Goal: Information Seeking & Learning: Understand process/instructions

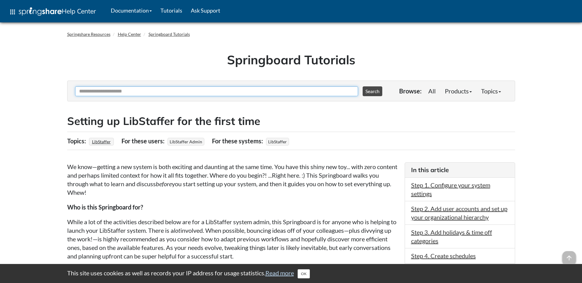
click at [120, 90] on input "Ask Another Question" at bounding box center [216, 91] width 283 height 10
type input "**********"
click at [362, 86] on button "Search" at bounding box center [372, 91] width 20 height 10
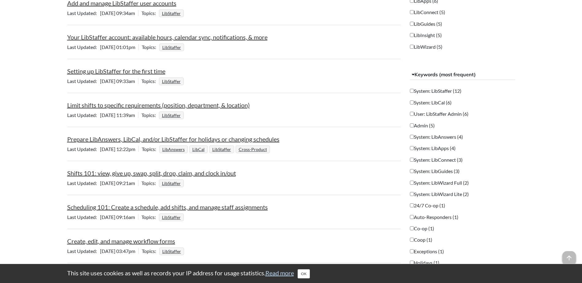
scroll to position [307, 0]
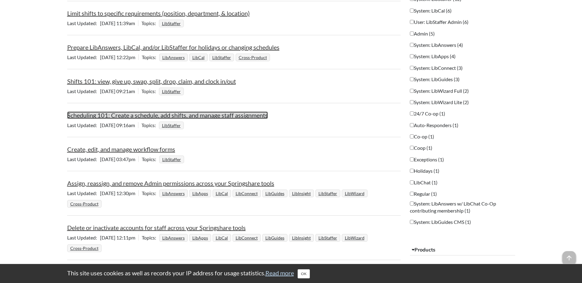
click at [113, 116] on link "Scheduling 101: Create a schedule, add shifts, and manage staff assignments" at bounding box center [167, 115] width 200 height 7
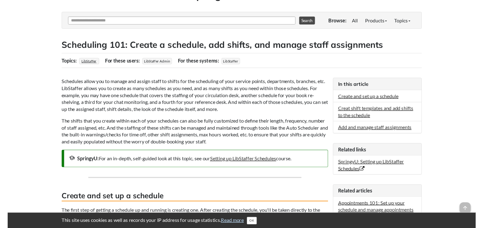
scroll to position [92, 0]
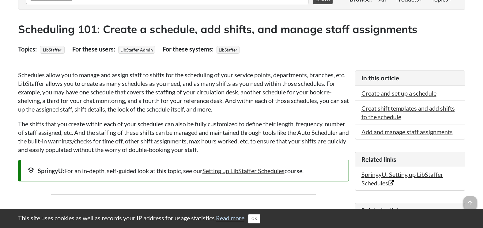
drag, startPoint x: 238, startPoint y: 109, endPoint x: 232, endPoint y: 87, distance: 22.0
click at [232, 87] on p "Schedules allow you to manage and assign staff to shifts for the scheduling of …" at bounding box center [183, 92] width 331 height 43
drag, startPoint x: 232, startPoint y: 87, endPoint x: 244, endPoint y: 116, distance: 31.4
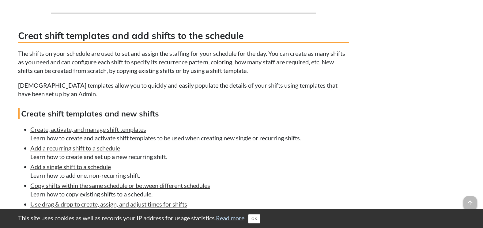
scroll to position [766, 0]
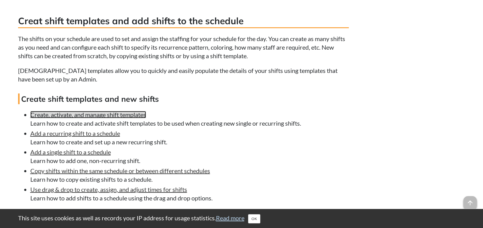
click at [112, 115] on link "Create, activate, and manage shift templates" at bounding box center [88, 114] width 116 height 7
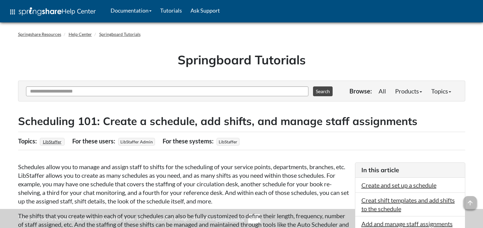
scroll to position [766, 0]
